Goal: Find specific page/section: Find specific page/section

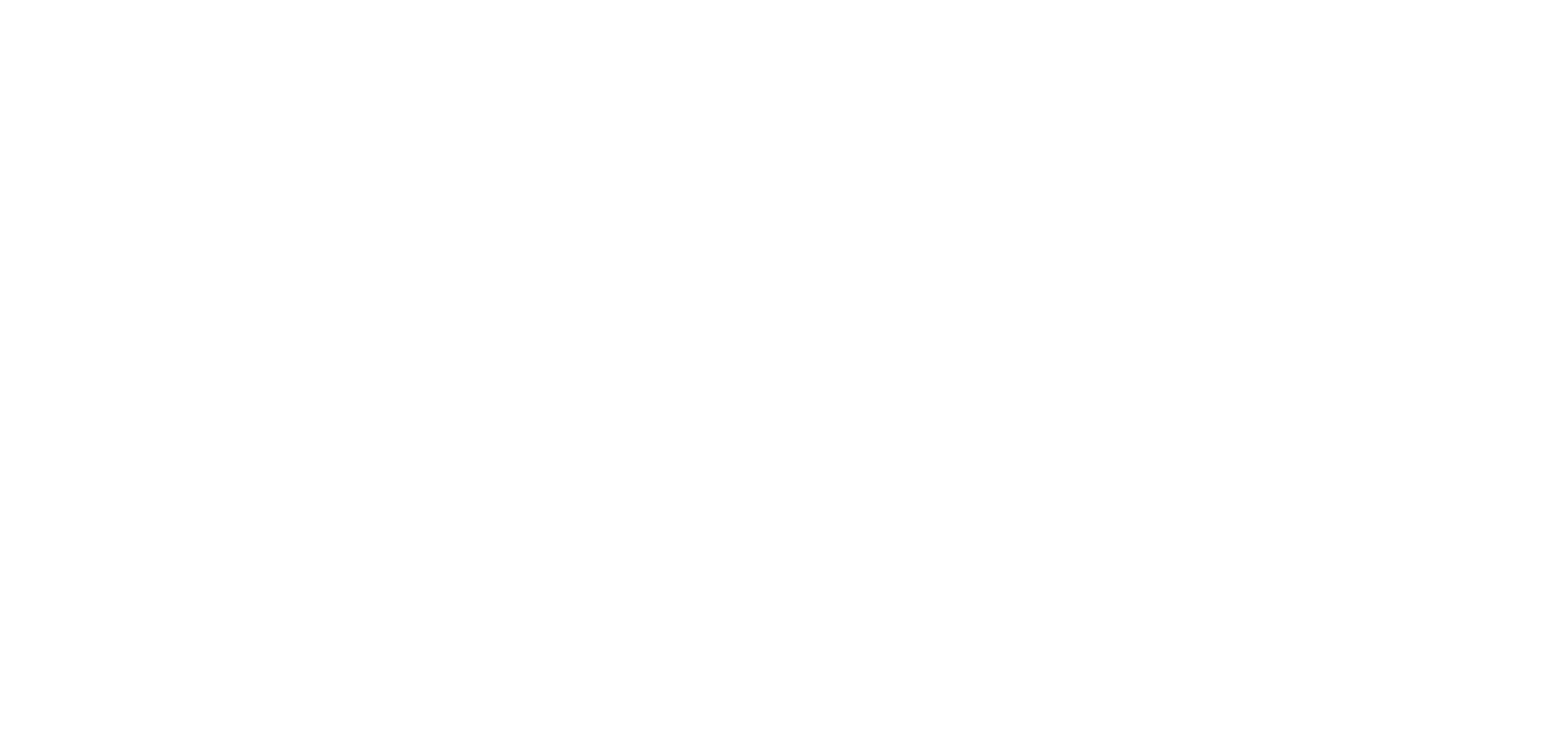
select select "*"
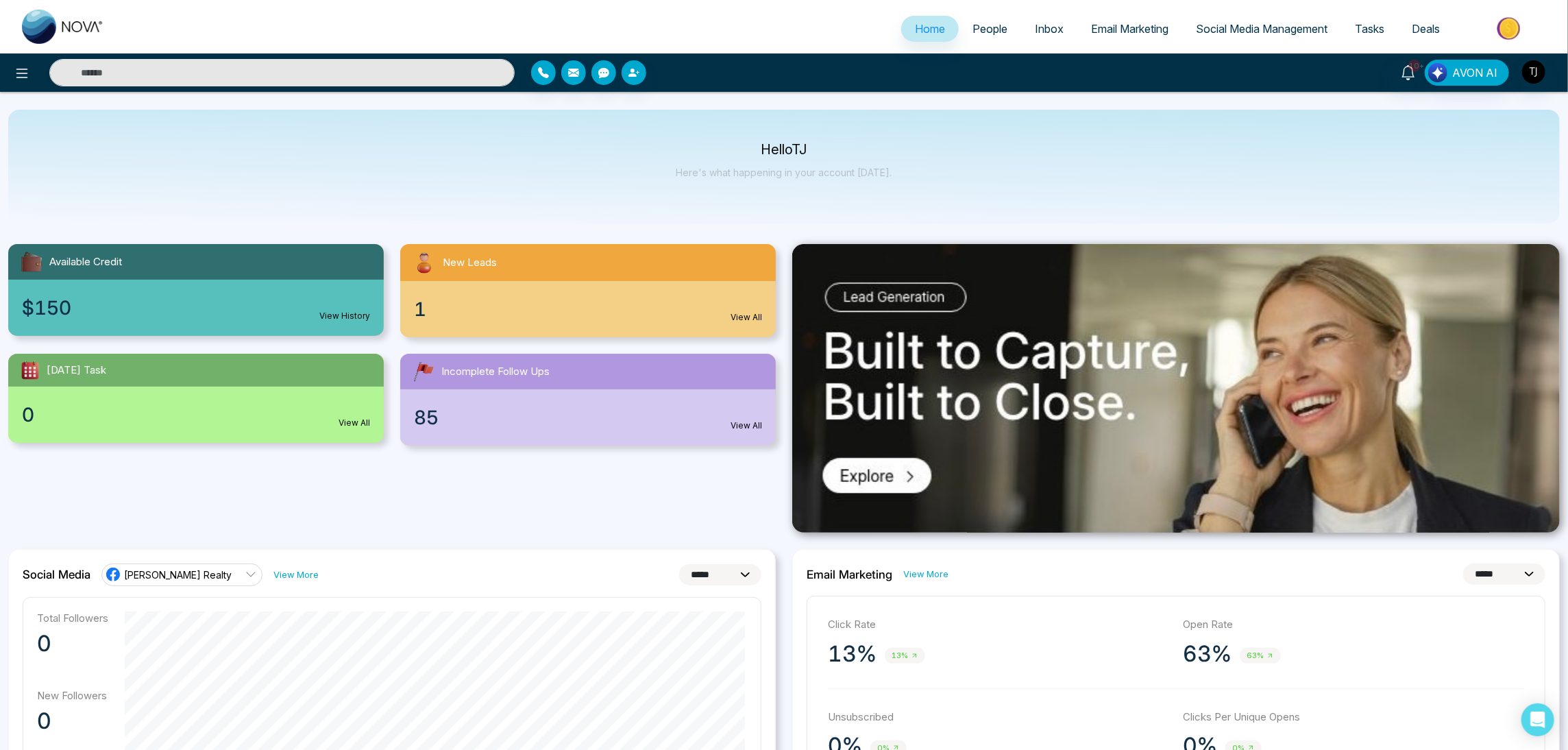
click at [972, 28] on span "People" at bounding box center [989, 29] width 35 height 14
